Goal: Check status: Check status

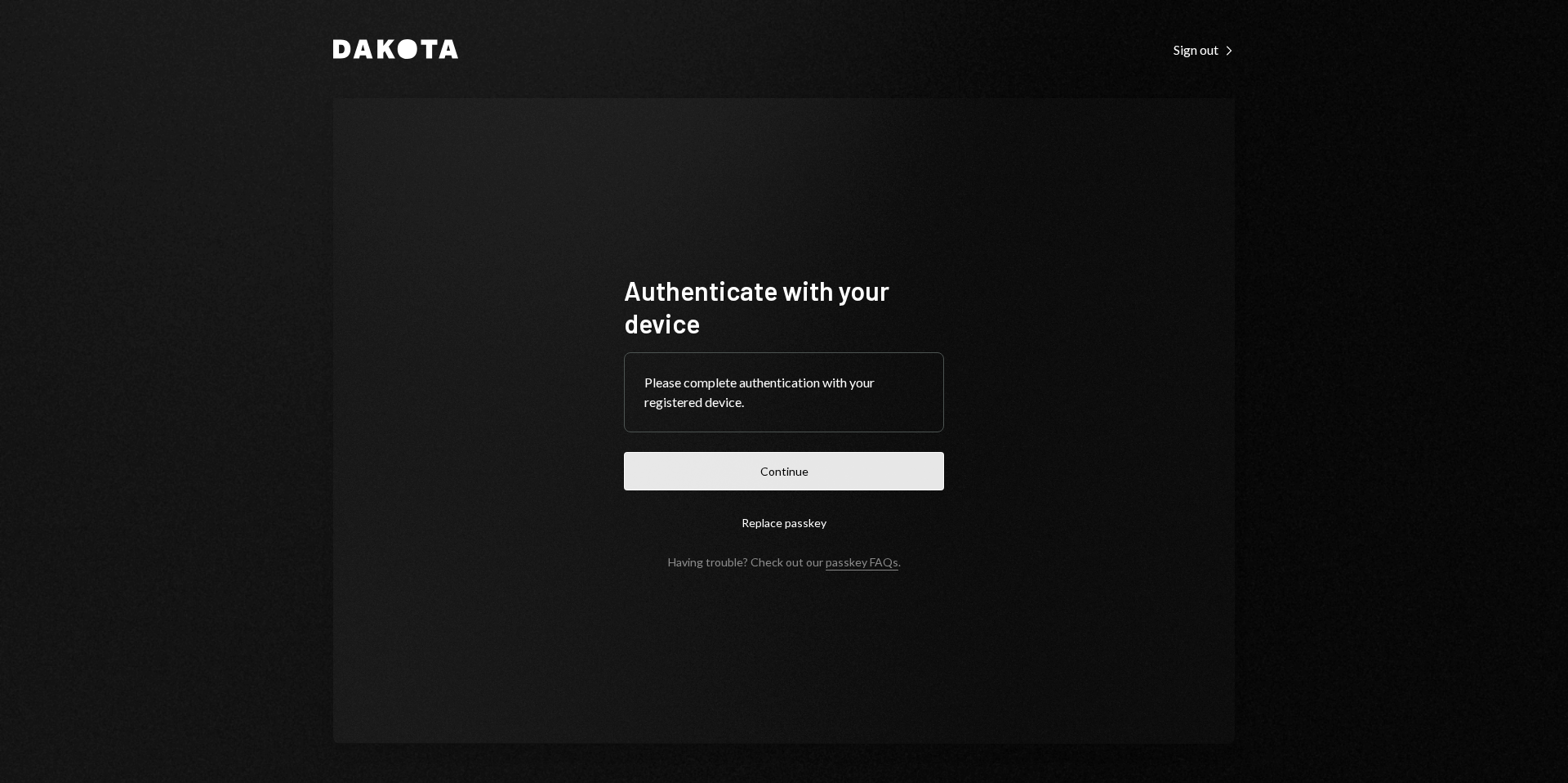
click at [879, 465] on button "Continue" at bounding box center [784, 471] width 320 height 38
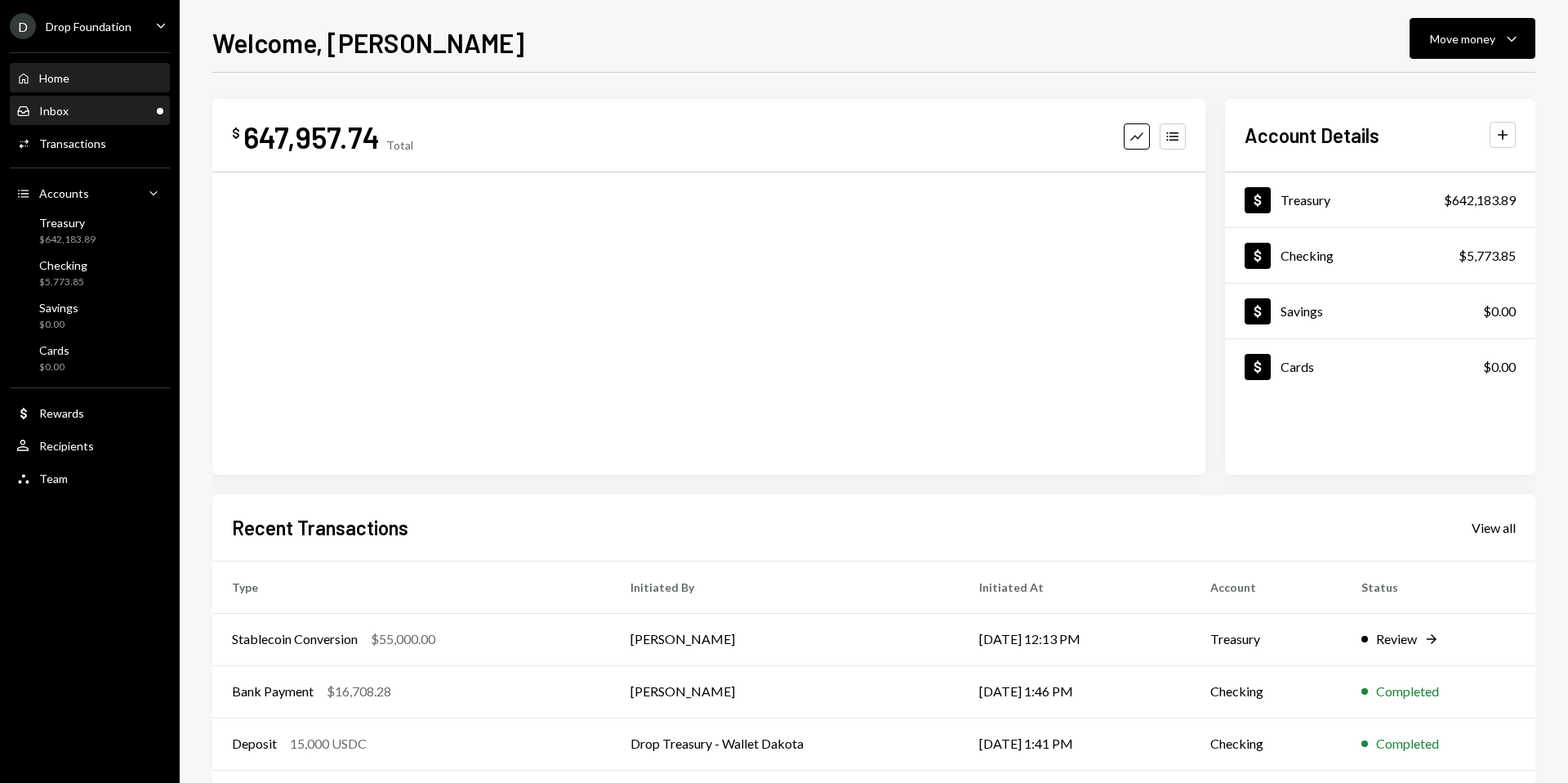
click at [150, 106] on div "Inbox Inbox" at bounding box center [89, 111] width 147 height 15
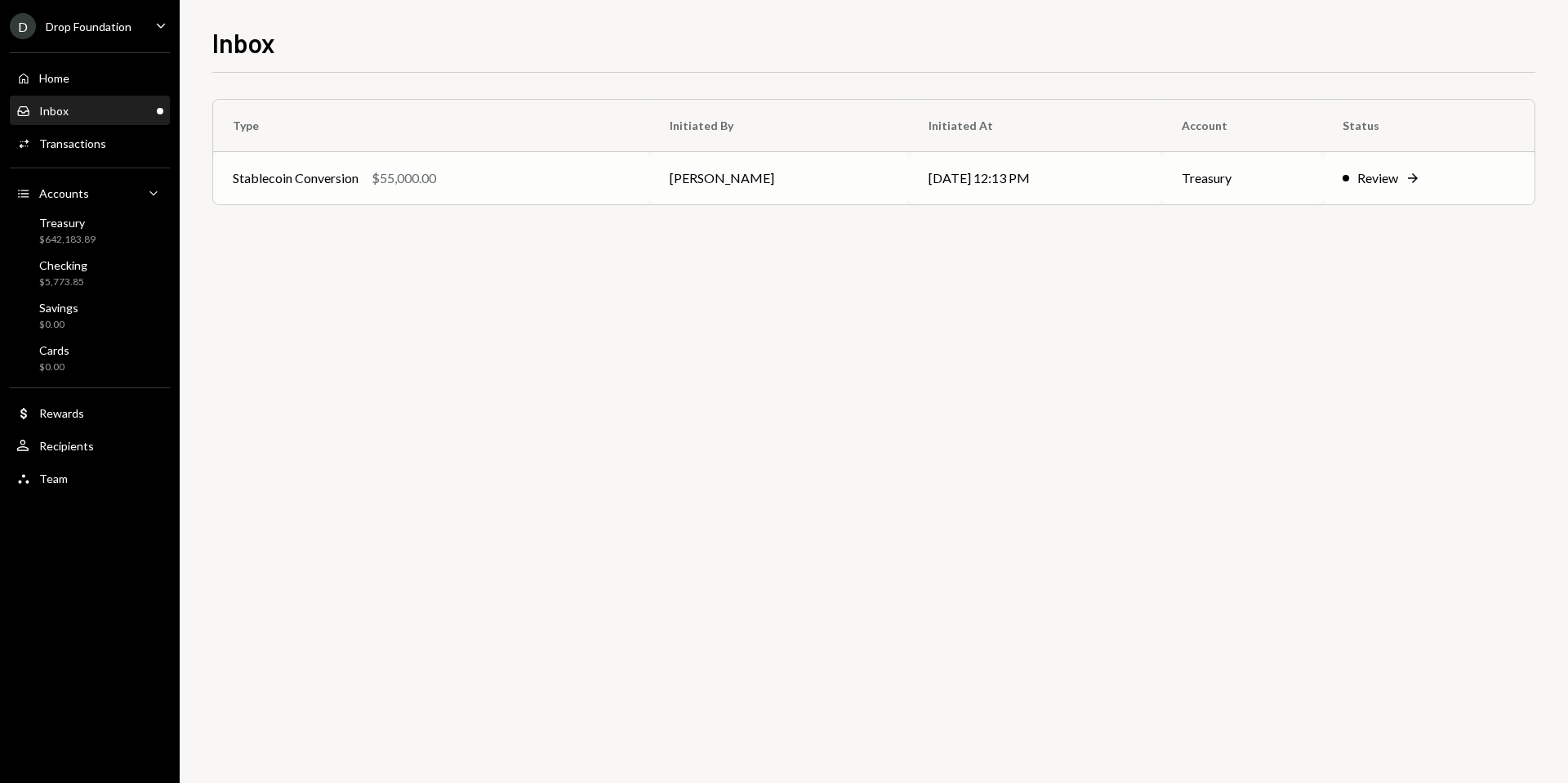
click at [1421, 181] on icon "Right Arrow" at bounding box center [1413, 178] width 16 height 16
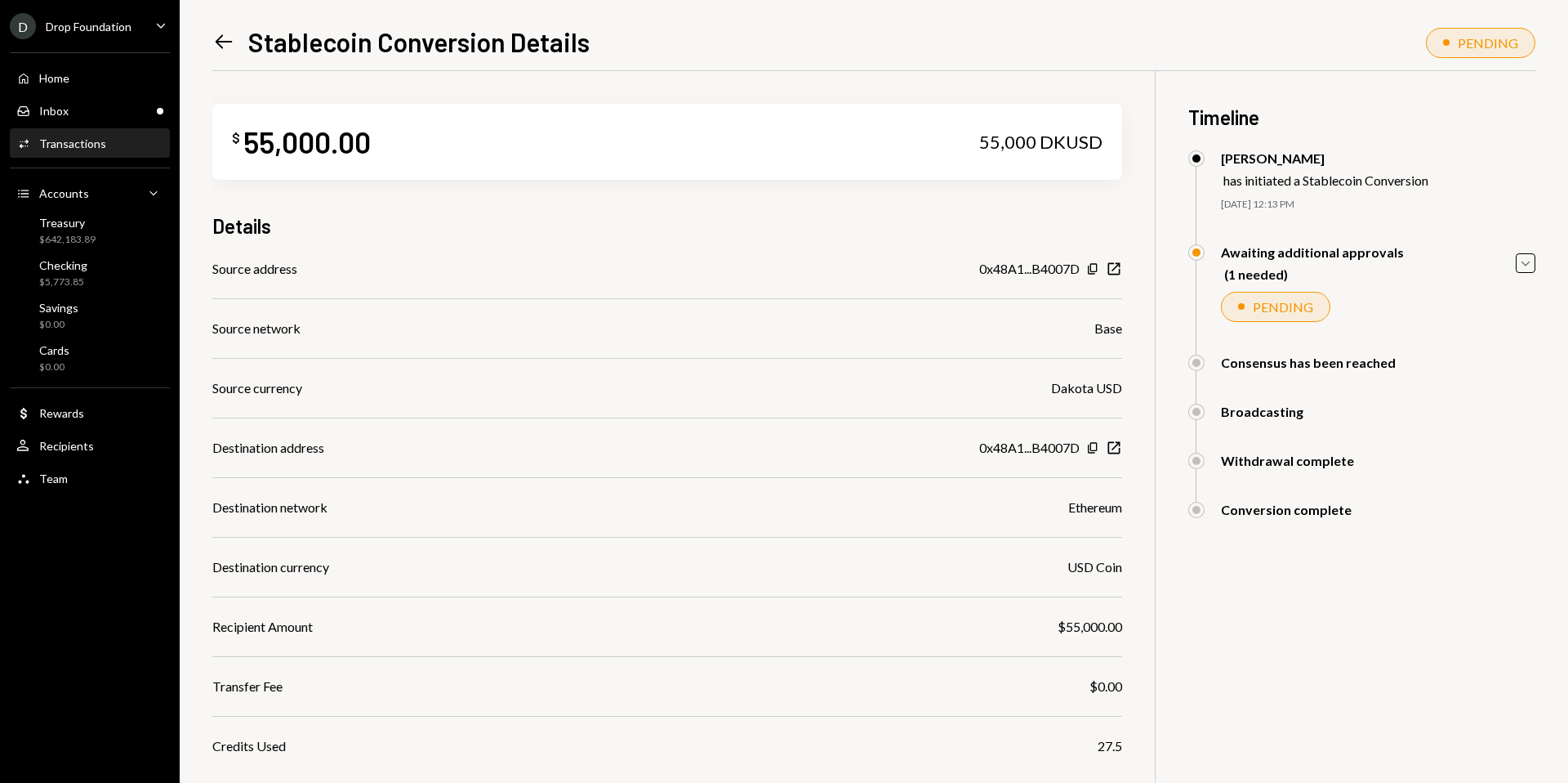
scroll to position [116, 0]
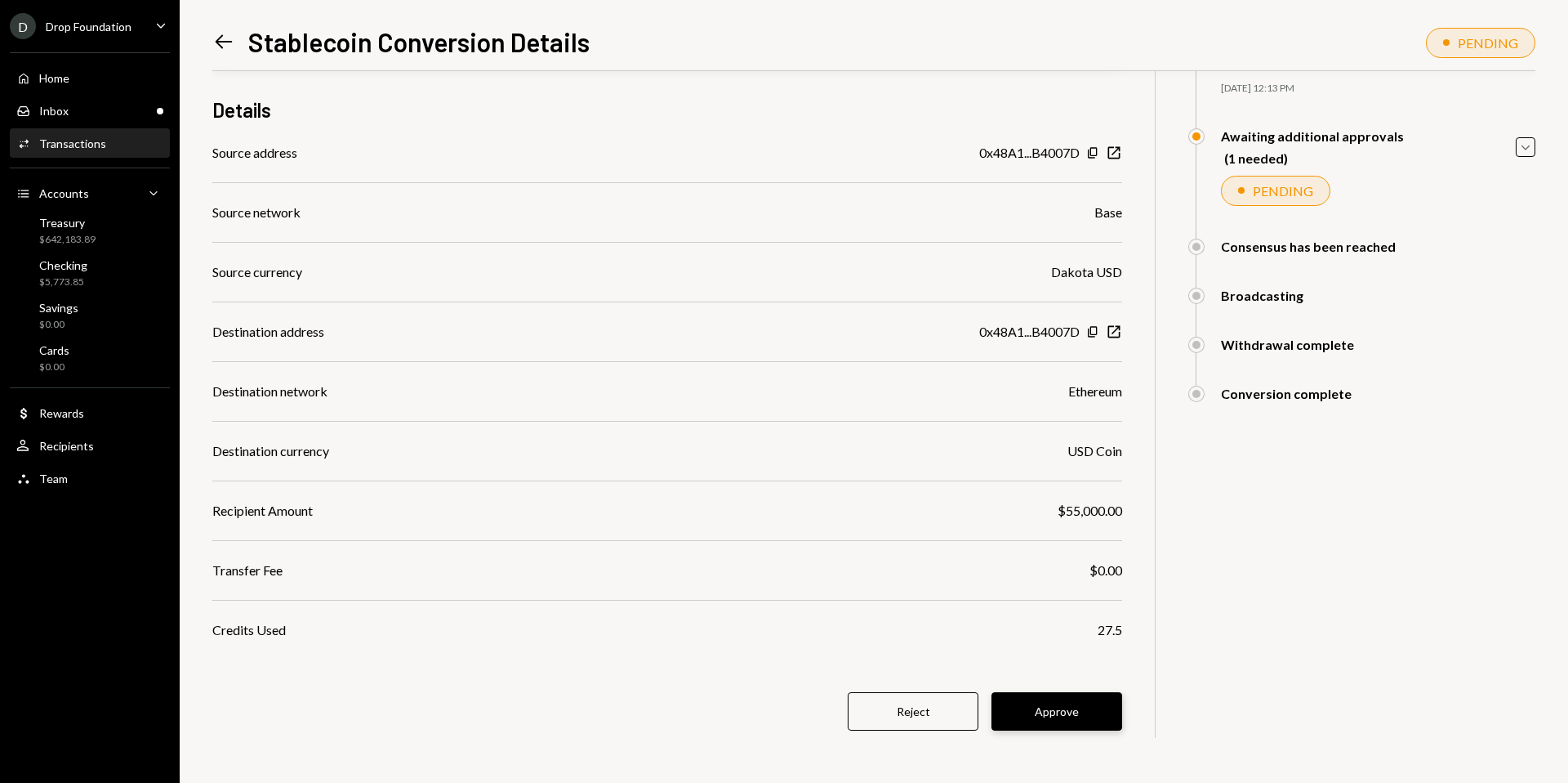
click at [1061, 722] on button "Approve" at bounding box center [1056, 711] width 130 height 38
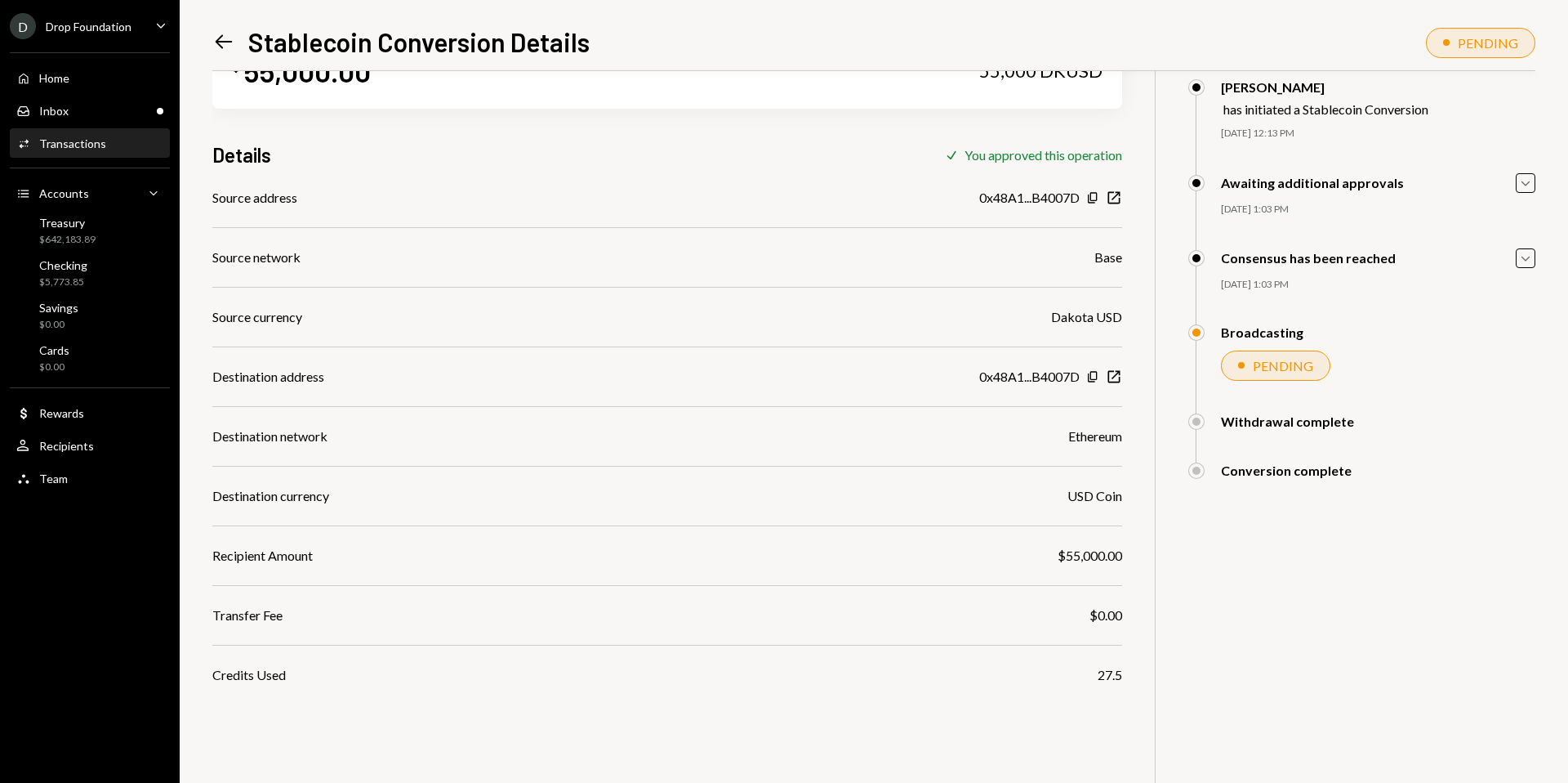
scroll to position [0, 0]
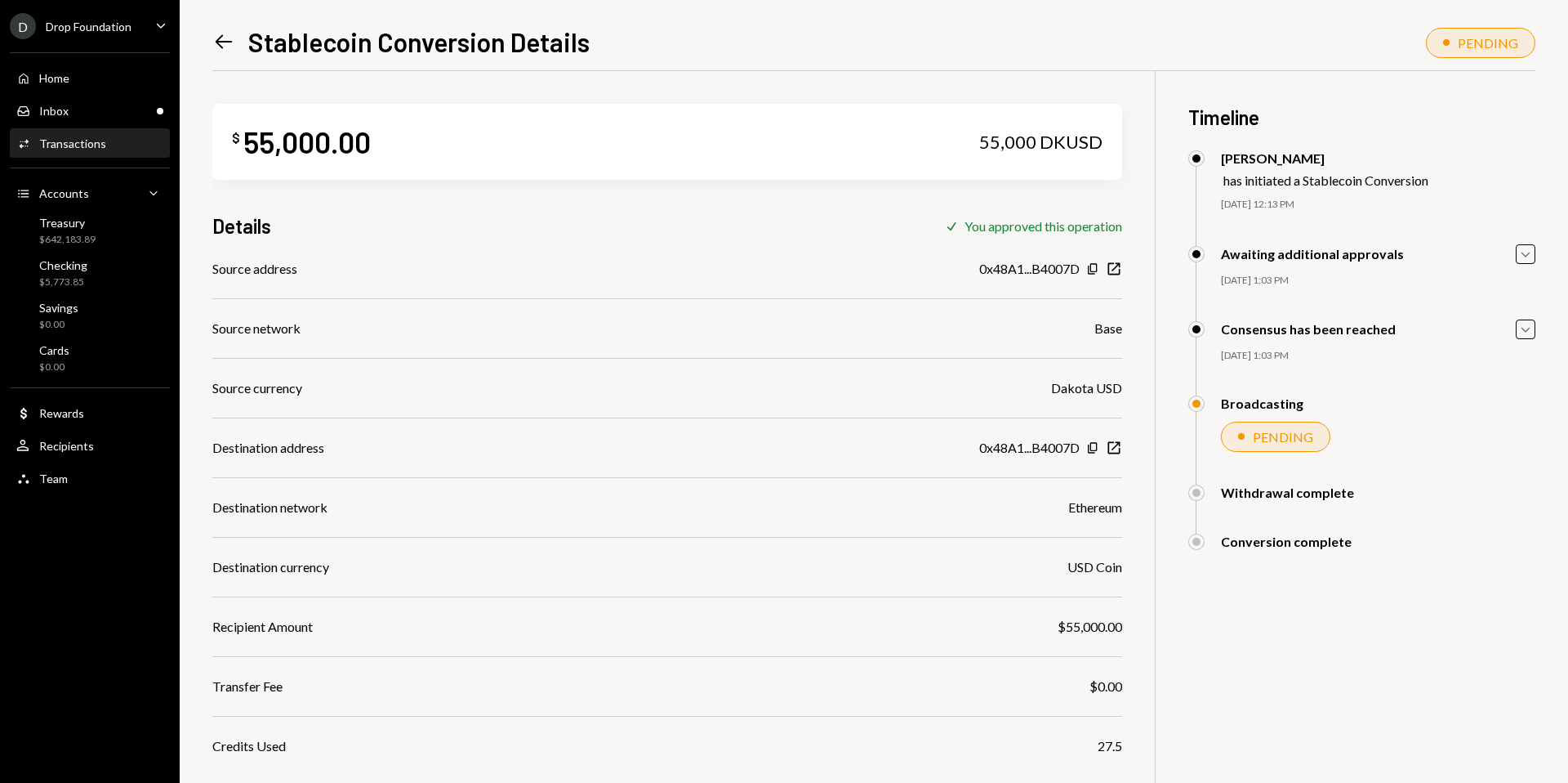
click at [158, 26] on icon "Caret Down" at bounding box center [161, 26] width 18 height 18
